Goal: Transaction & Acquisition: Subscribe to service/newsletter

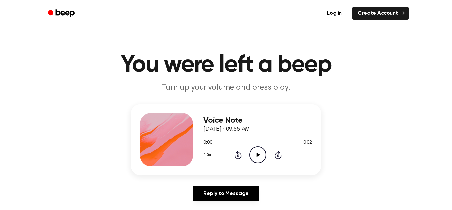
click at [255, 152] on icon "Play Audio" at bounding box center [258, 154] width 17 height 17
click at [261, 154] on icon "Play Audio" at bounding box center [258, 154] width 17 height 17
click at [256, 155] on icon "Play Audio" at bounding box center [258, 154] width 17 height 17
click at [255, 154] on icon "Play Audio" at bounding box center [258, 154] width 17 height 17
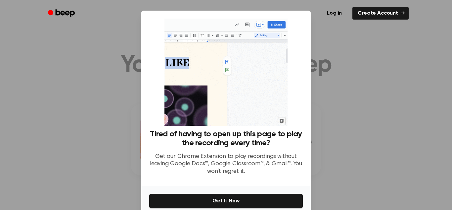
click at [371, 146] on div at bounding box center [226, 105] width 452 height 210
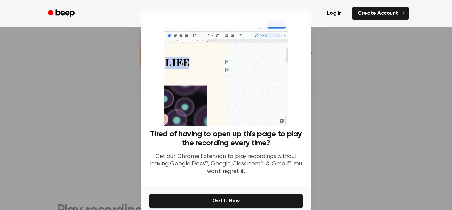
scroll to position [88, 0]
click at [396, 129] on div at bounding box center [226, 105] width 452 height 210
click at [54, 12] on icon "Beep" at bounding box center [62, 13] width 28 height 10
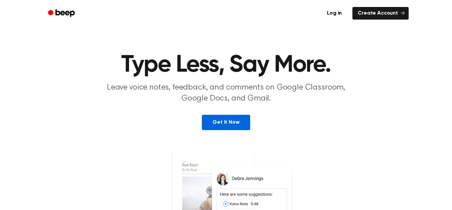
click at [237, 117] on link "Get It Now" at bounding box center [226, 122] width 48 height 15
